Goal: Book appointment/travel/reservation

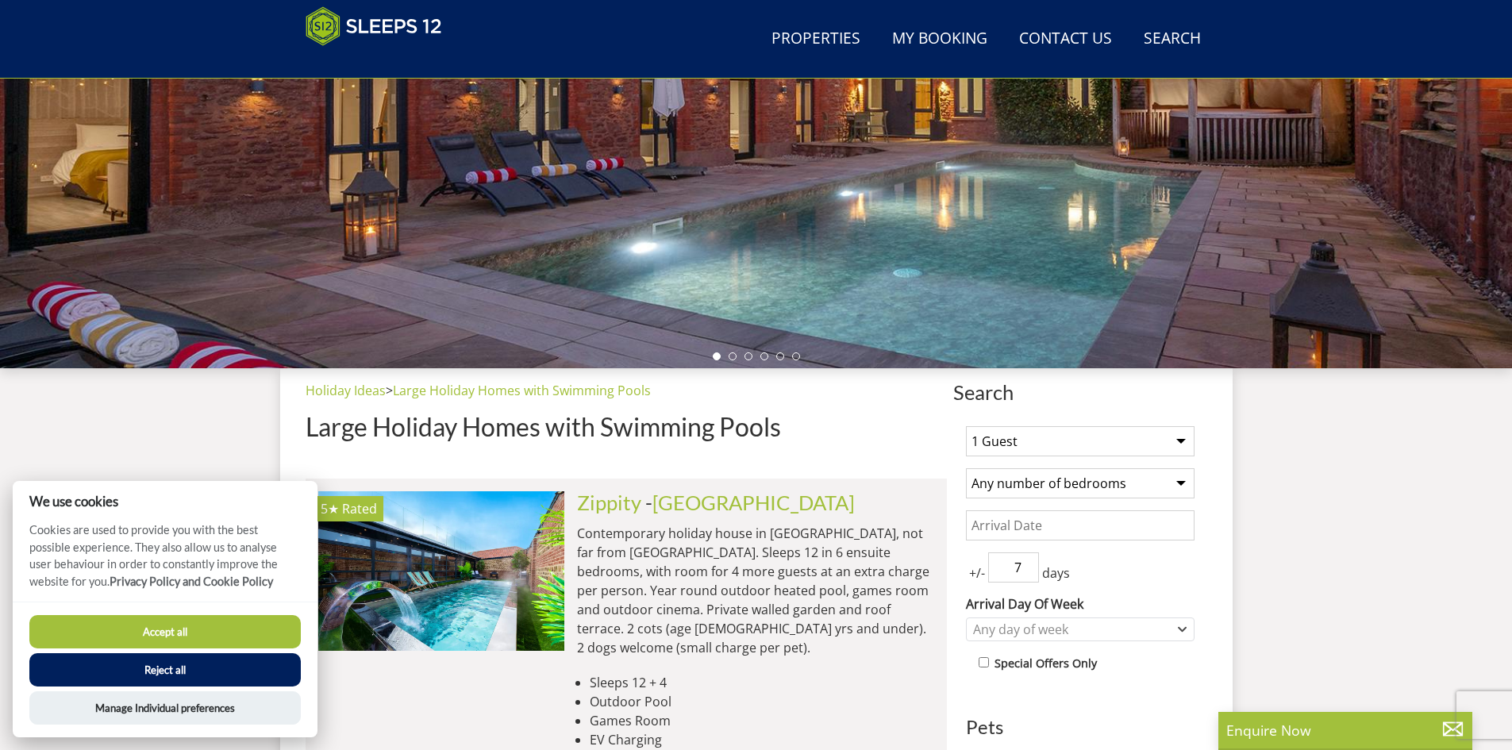
scroll to position [329, 0]
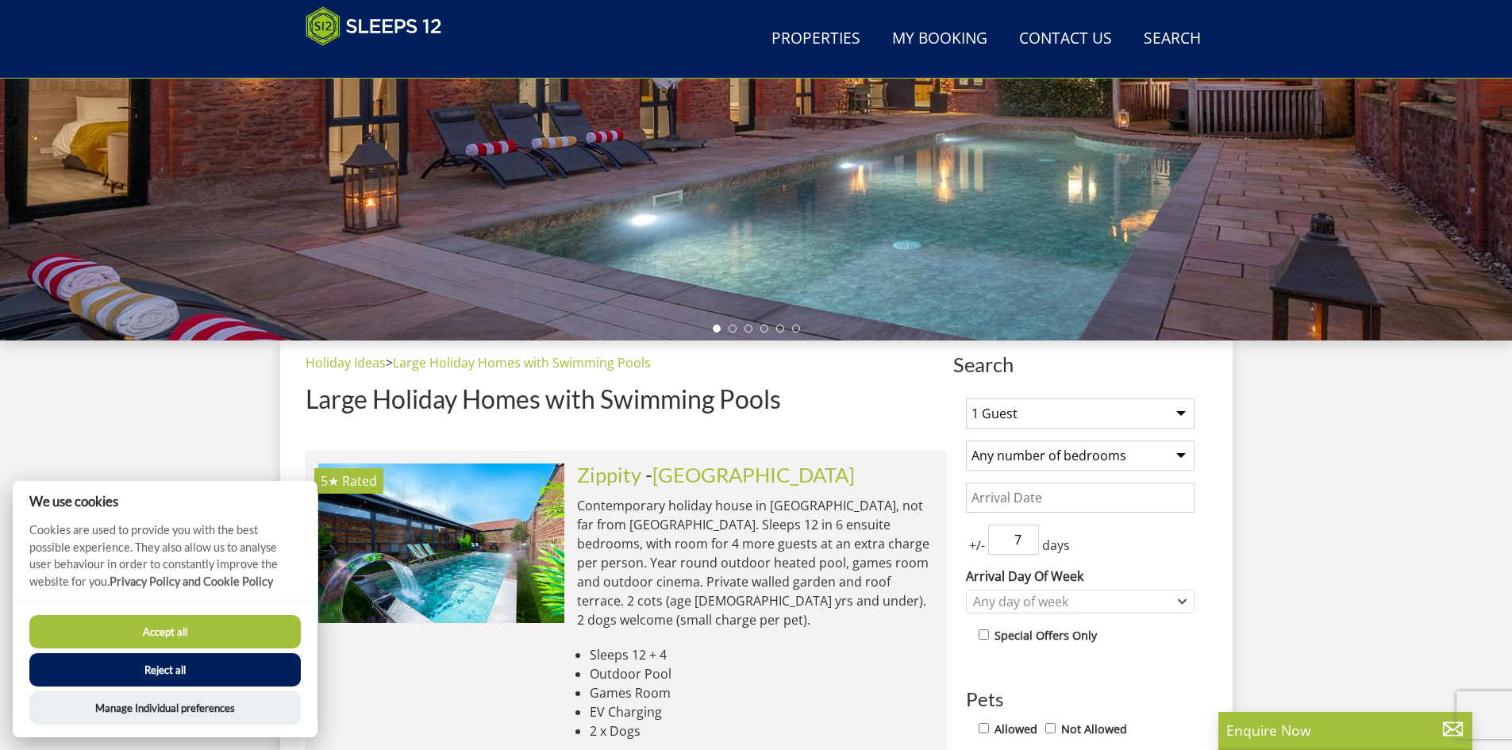
click at [1051, 399] on select "1 Guest 2 Guests 3 Guests 4 Guests 5 Guests 6 Guests 7 Guests 8 Guests 9 Guests…" at bounding box center [1080, 413] width 229 height 30
select select "7"
click at [966, 398] on select "1 Guest 2 Guests 3 Guests 4 Guests 5 Guests 6 Guests 7 Guests 8 Guests 9 Guests…" at bounding box center [1080, 413] width 229 height 30
click at [1087, 456] on select "Any number of bedrooms 4 Bedrooms 5 Bedrooms 6 Bedrooms 7 Bedrooms 8 Bedrooms 9…" at bounding box center [1080, 456] width 229 height 30
select select "4"
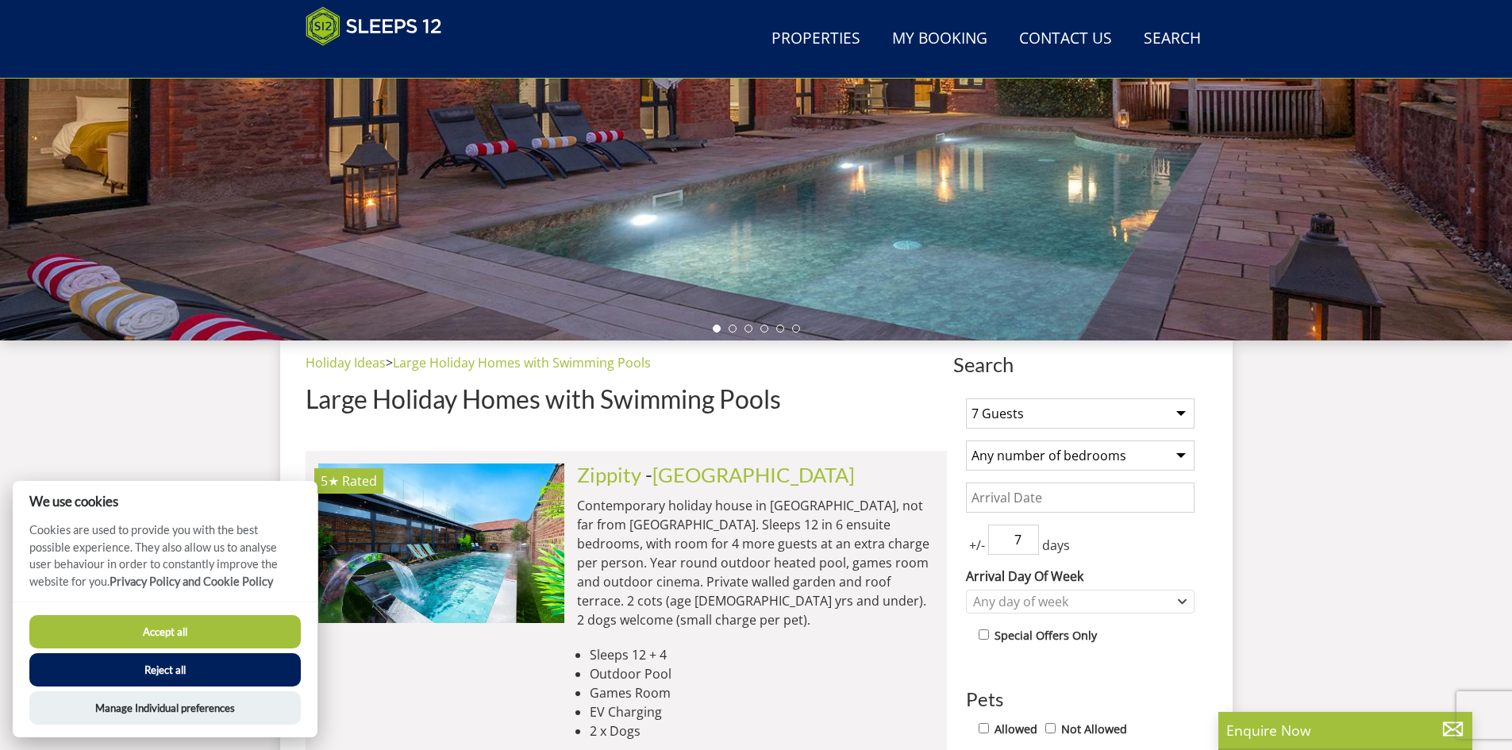
click at [966, 441] on select "Any number of bedrooms 4 Bedrooms 5 Bedrooms 6 Bedrooms 7 Bedrooms 8 Bedrooms 9…" at bounding box center [1080, 456] width 229 height 30
click at [1144, 502] on input "Date" at bounding box center [1080, 498] width 229 height 30
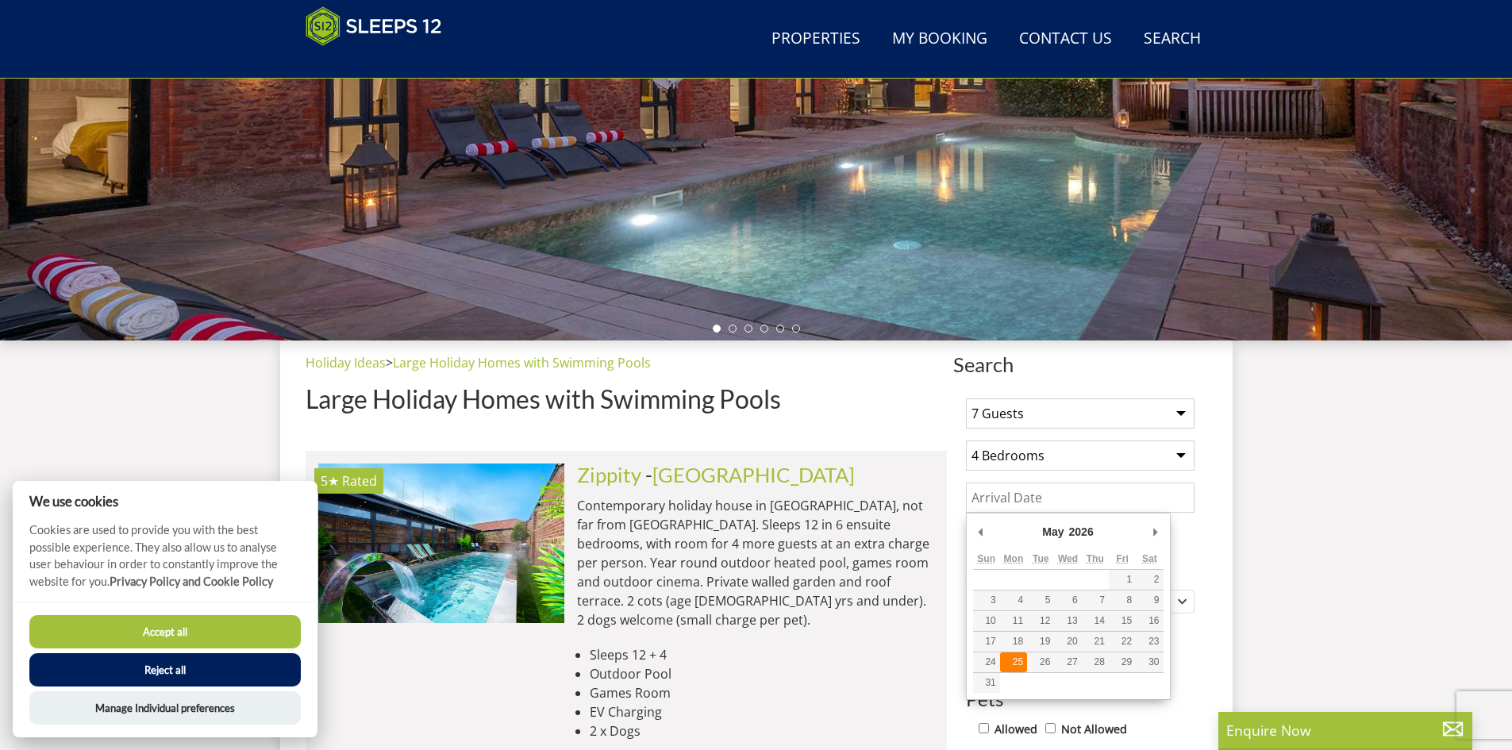
type input "[DATE]"
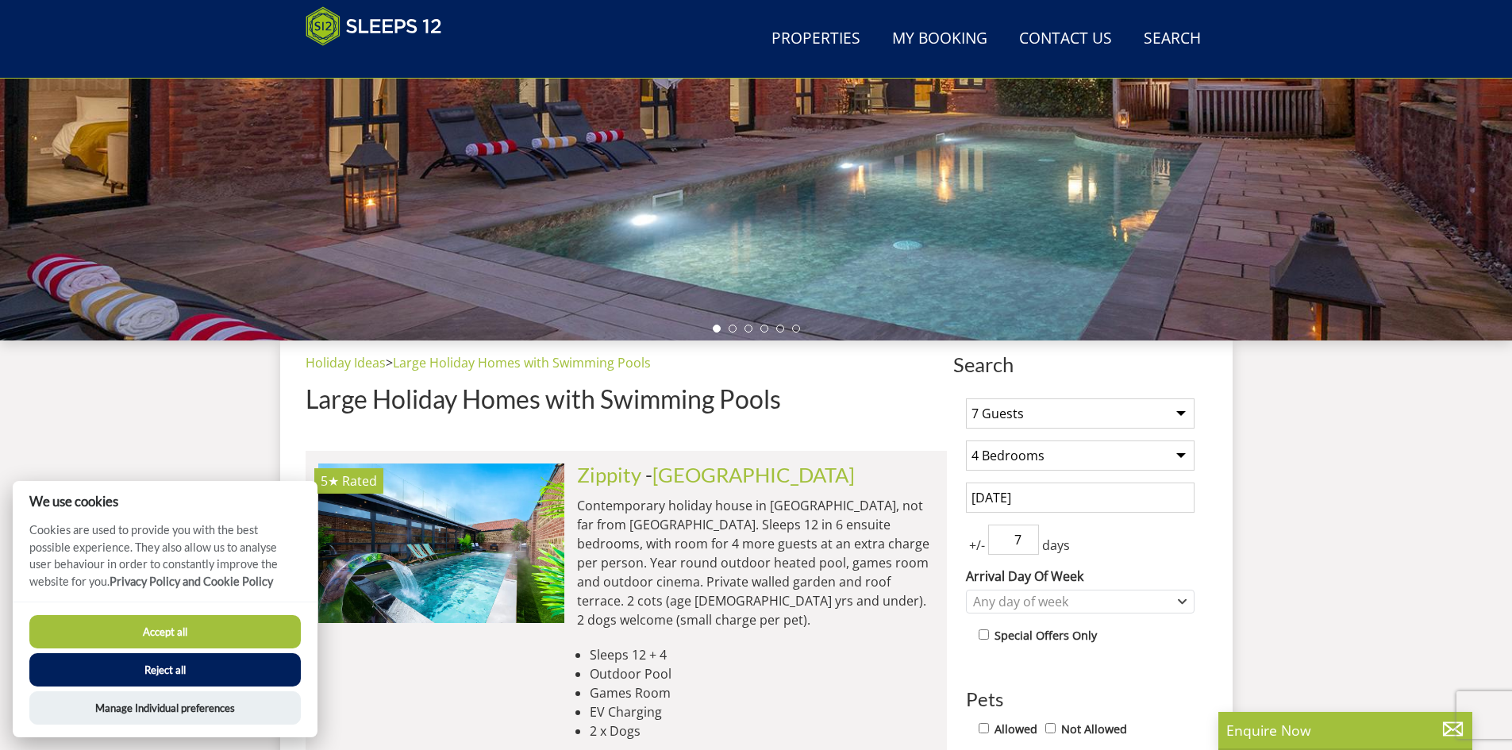
click at [1014, 553] on input "7" at bounding box center [1013, 540] width 51 height 30
click at [1029, 552] on input "7" at bounding box center [1013, 540] width 51 height 30
click at [1029, 546] on input "6" at bounding box center [1013, 540] width 51 height 30
click at [1029, 546] on input "5" at bounding box center [1013, 540] width 51 height 30
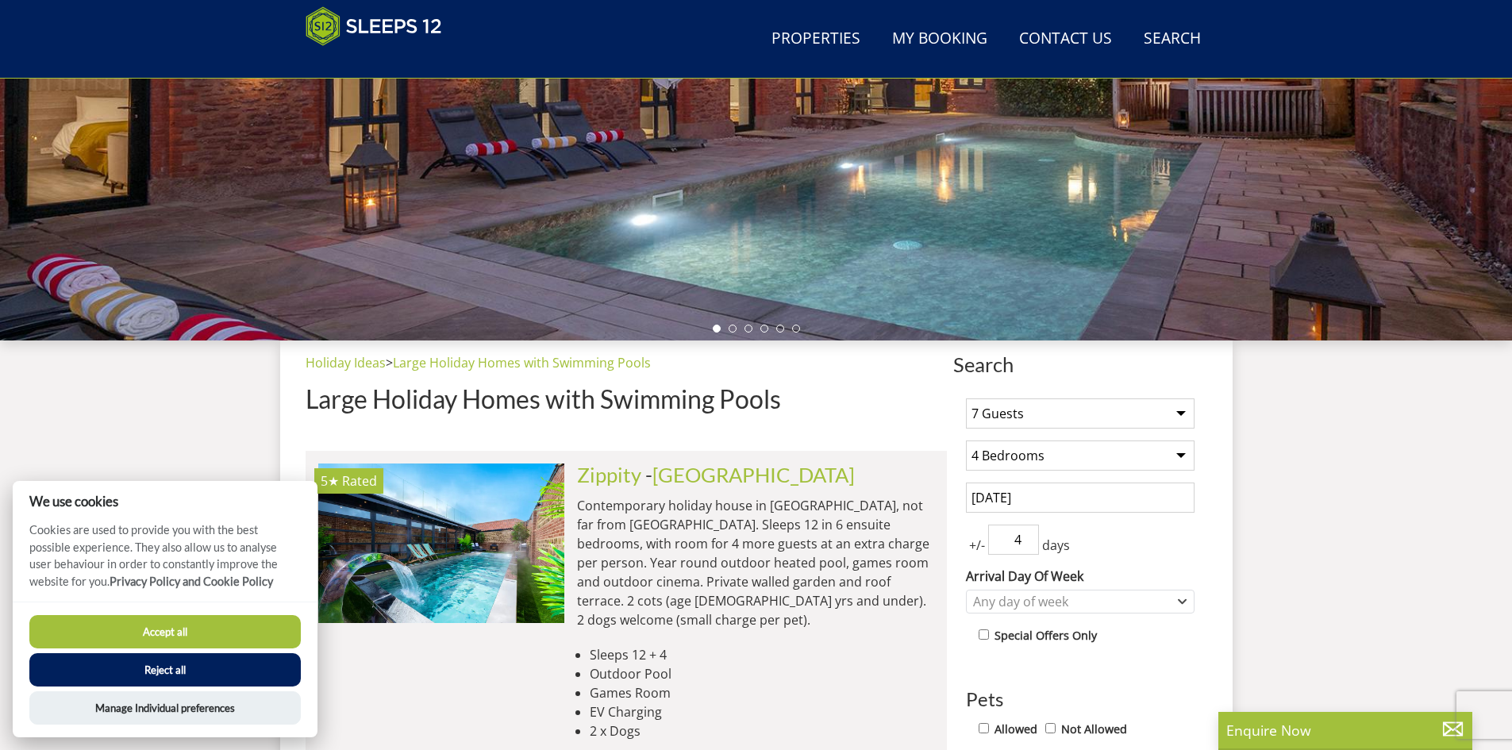
type input "4"
click at [1029, 546] on input "4" at bounding box center [1013, 540] width 51 height 30
click at [1182, 567] on label "Arrival Day Of Week" at bounding box center [1080, 576] width 229 height 19
click at [0, 0] on select "[DATE] [DATE] [DATE] [DATE] [DATE] [DATE] [DATE]" at bounding box center [0, 0] width 0 height 0
click at [1163, 609] on div "Any day of week" at bounding box center [1072, 601] width 206 height 17
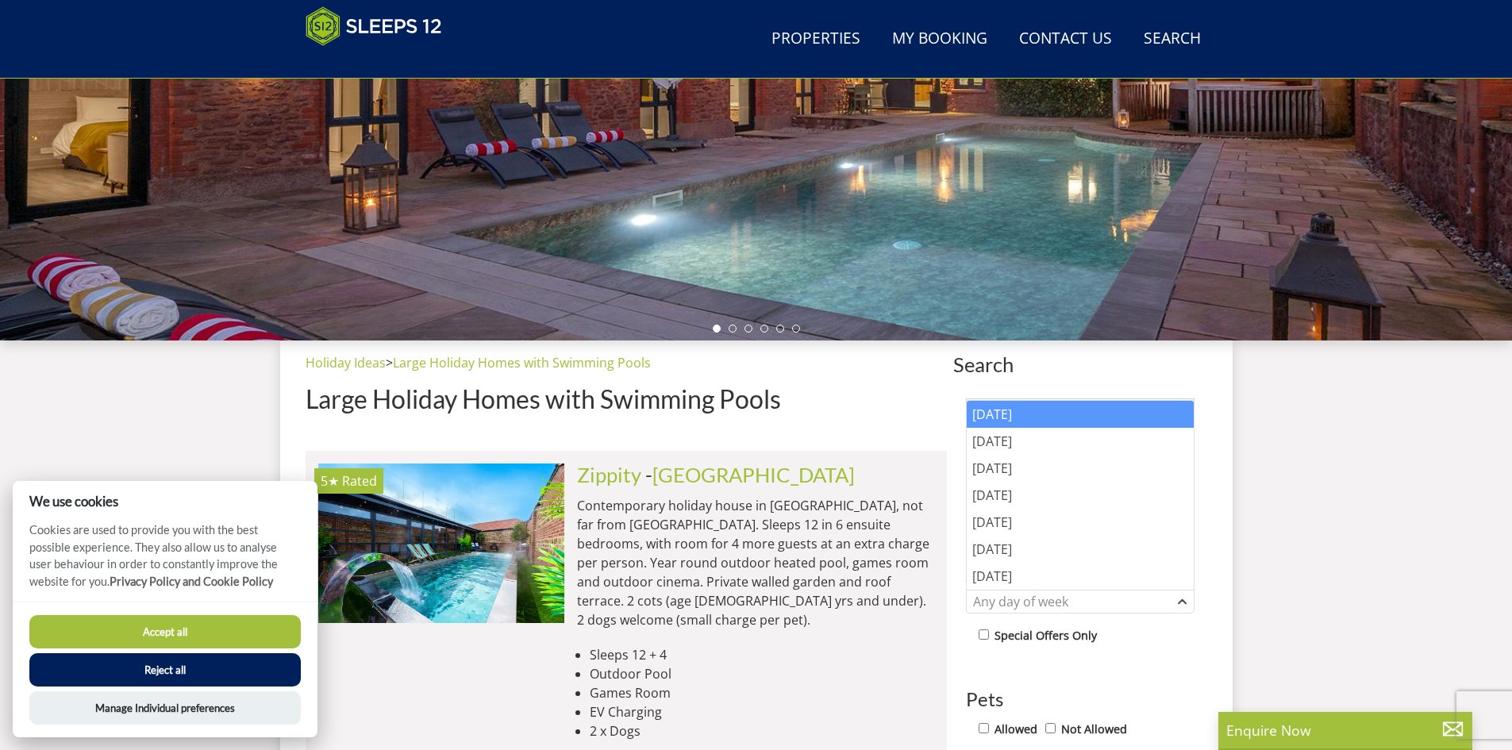
click at [1048, 419] on div "[DATE]" at bounding box center [1080, 414] width 227 height 27
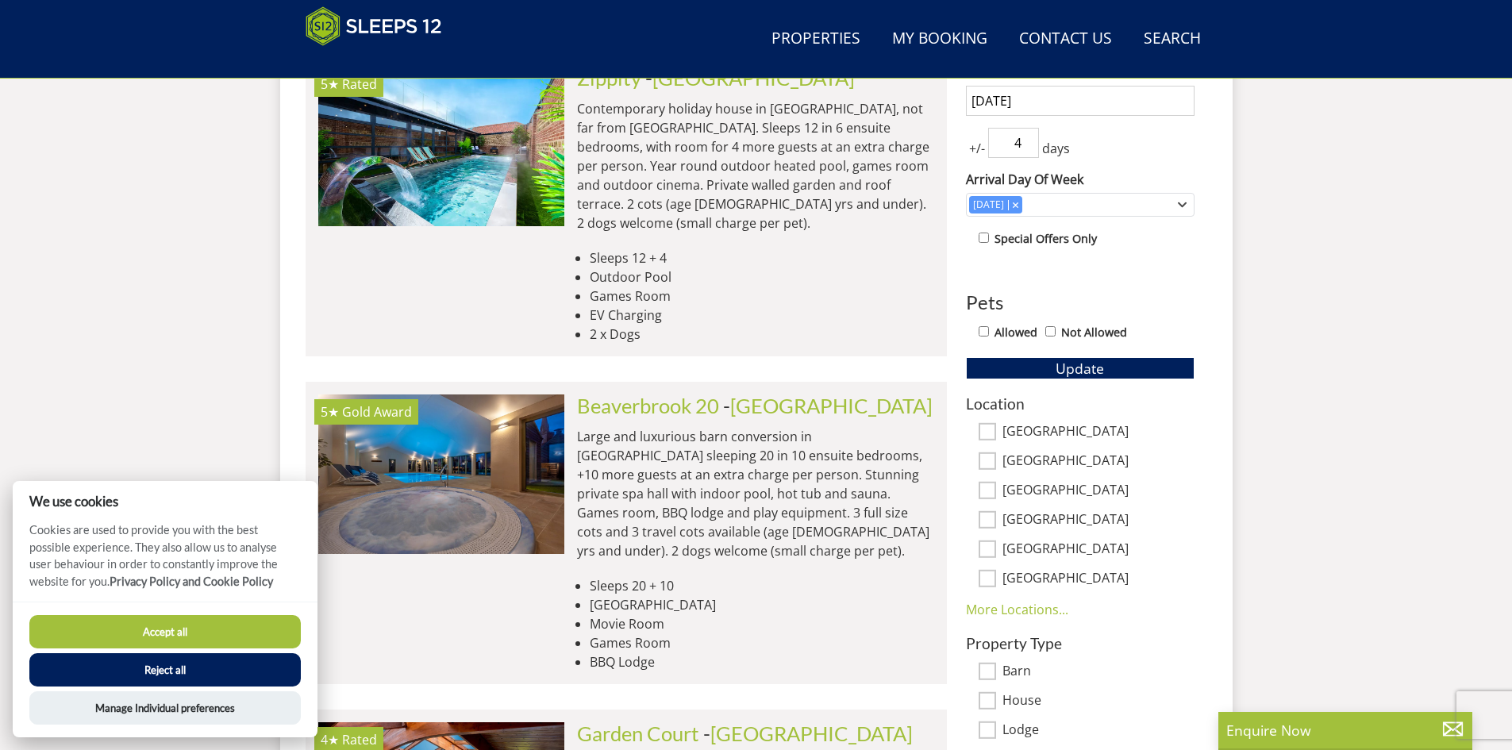
scroll to position [805, 0]
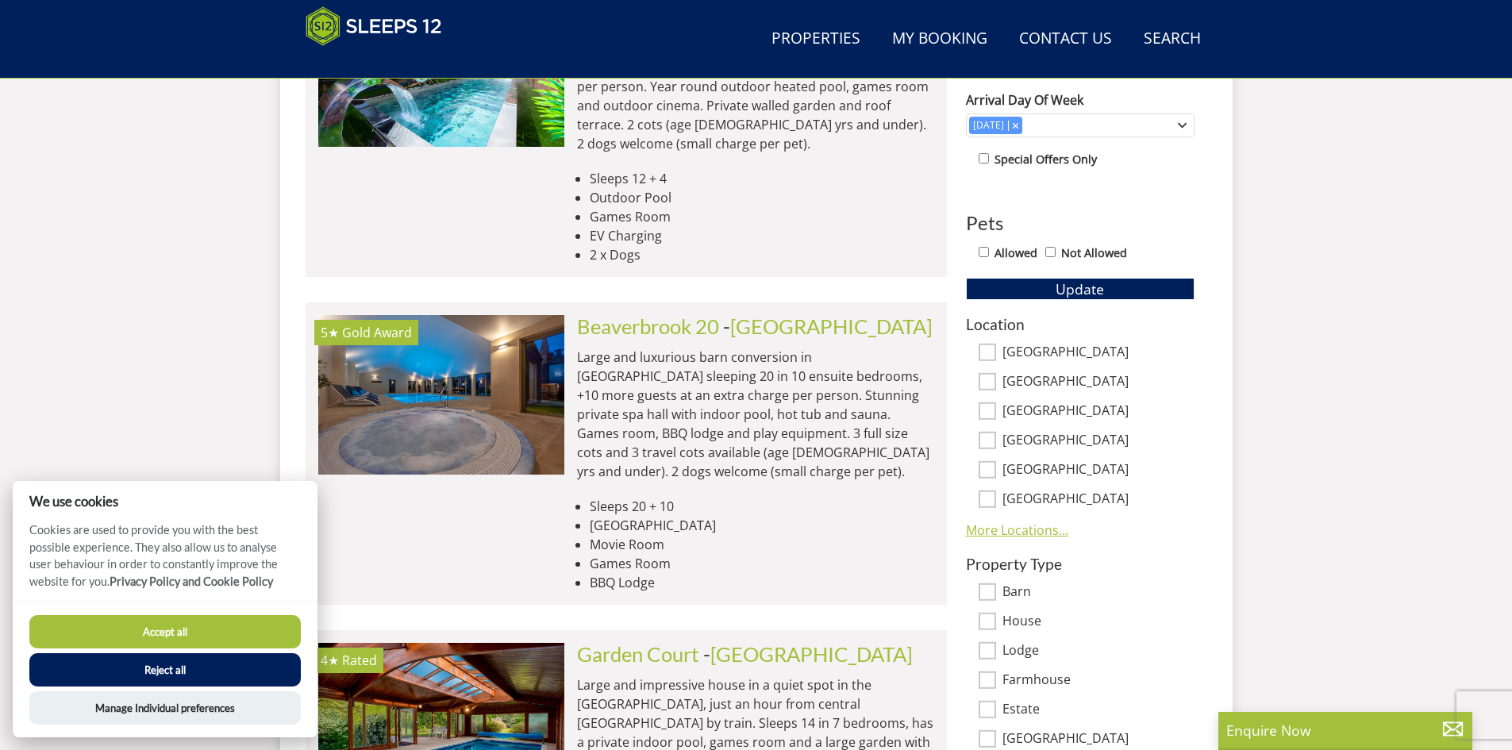
click at [1037, 537] on link "More Locations..." at bounding box center [1017, 529] width 102 height 17
